Goal: Task Accomplishment & Management: Complete application form

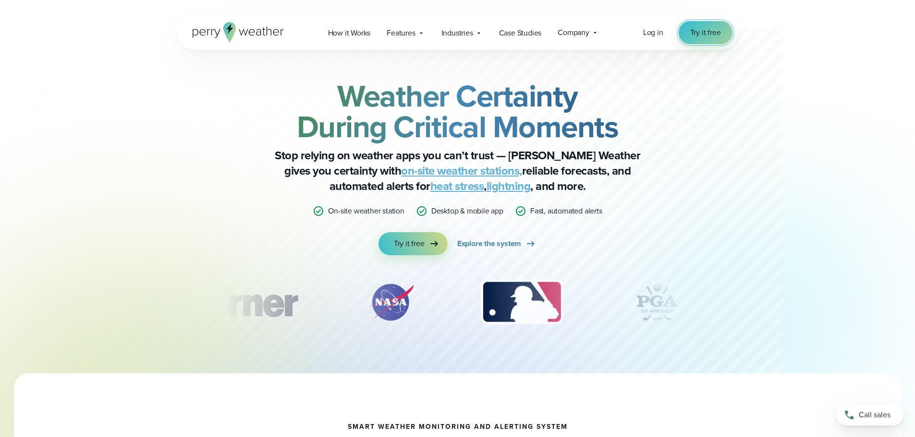
click at [727, 32] on link "Try it free" at bounding box center [705, 32] width 54 height 23
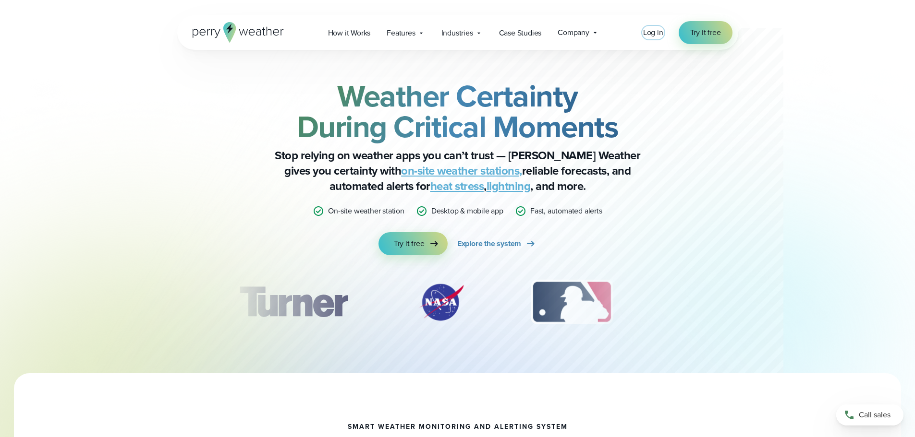
click at [660, 34] on span "Log in" at bounding box center [653, 32] width 20 height 11
